Goal: Task Accomplishment & Management: Use online tool/utility

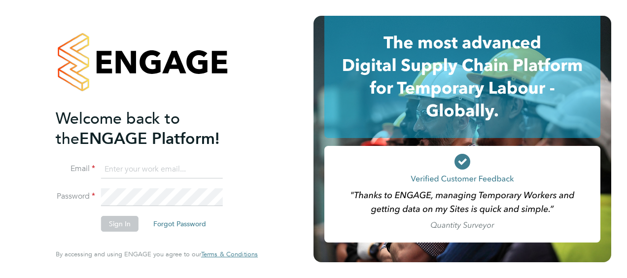
type input "[PERSON_NAME][EMAIL_ADDRESS][DOMAIN_NAME]"
click at [126, 219] on button "Sign In" at bounding box center [119, 224] width 37 height 16
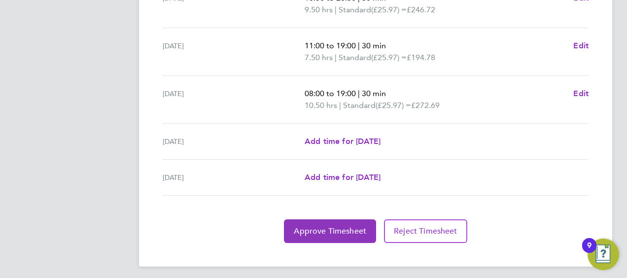
scroll to position [428, 0]
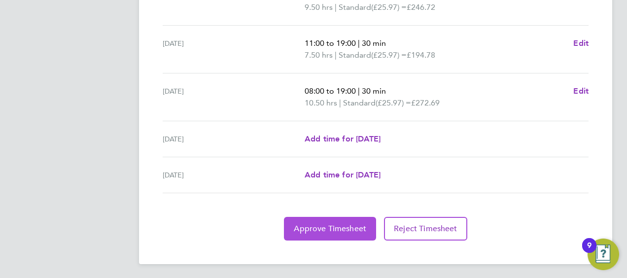
click at [326, 224] on span "Approve Timesheet" at bounding box center [330, 229] width 72 height 10
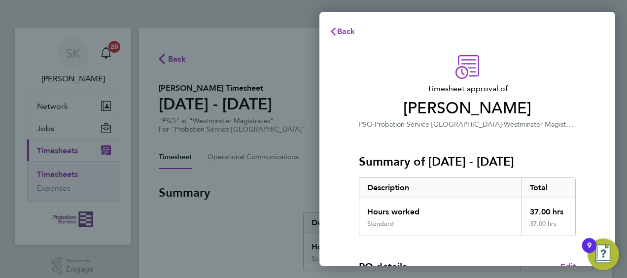
click at [566, 148] on div "Summary of [DATE] - [DATE] Description Total Hours worked 37.00 hrs Standard 37…" at bounding box center [467, 183] width 217 height 106
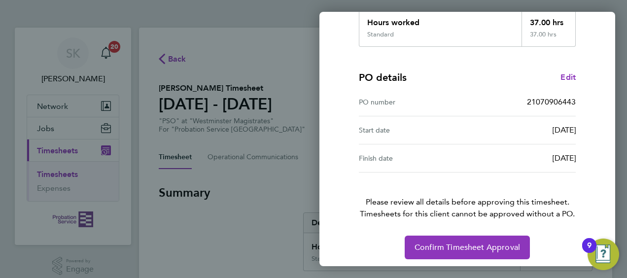
scroll to position [193, 0]
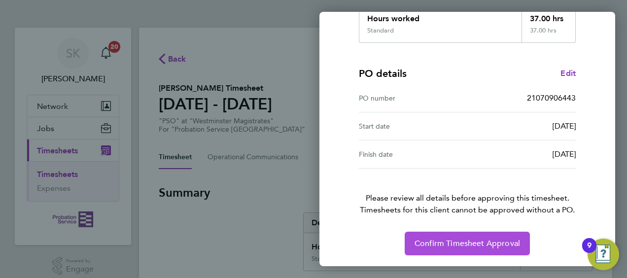
click at [454, 242] on span "Confirm Timesheet Approval" at bounding box center [466, 244] width 105 height 10
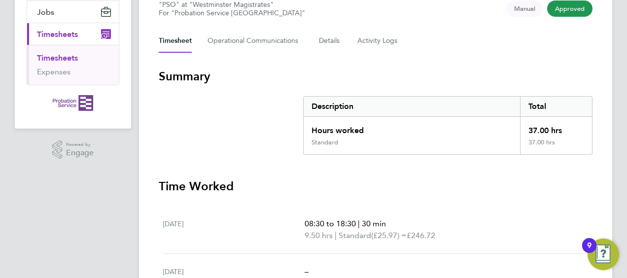
scroll to position [177, 0]
